Goal: Task Accomplishment & Management: Use online tool/utility

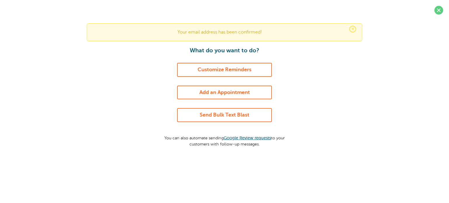
click at [234, 71] on link "Customize Reminders" at bounding box center [224, 70] width 95 height 14
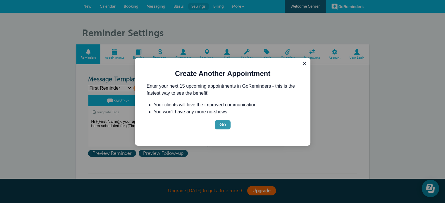
click at [225, 126] on div "Go" at bounding box center [222, 124] width 6 height 7
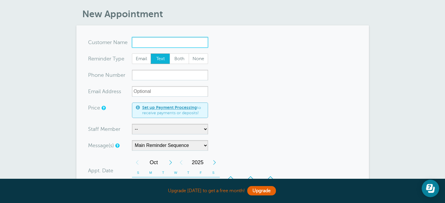
scroll to position [29, 0]
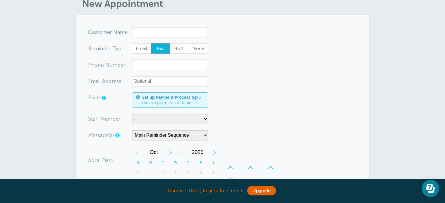
click at [170, 98] on link "Set up Payment Processing" at bounding box center [169, 97] width 55 height 5
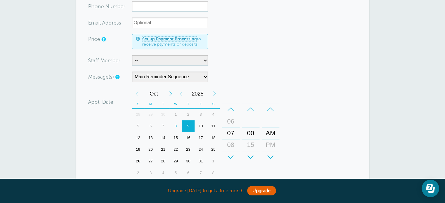
scroll to position [117, 0]
